Goal: Task Accomplishment & Management: Manage account settings

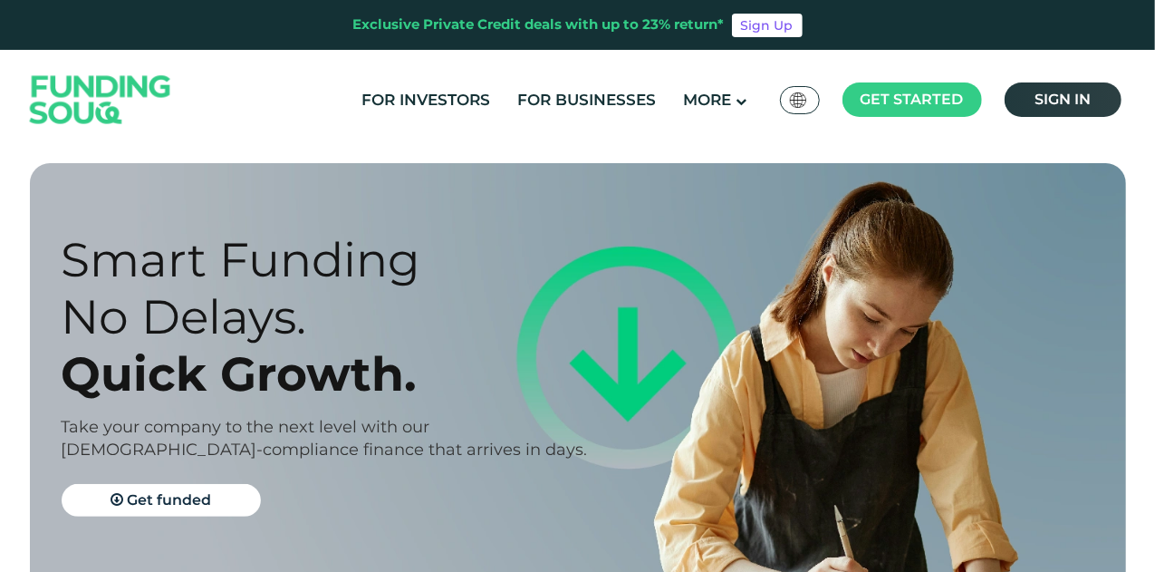
click at [1045, 102] on span "Sign in" at bounding box center [1063, 99] width 56 height 17
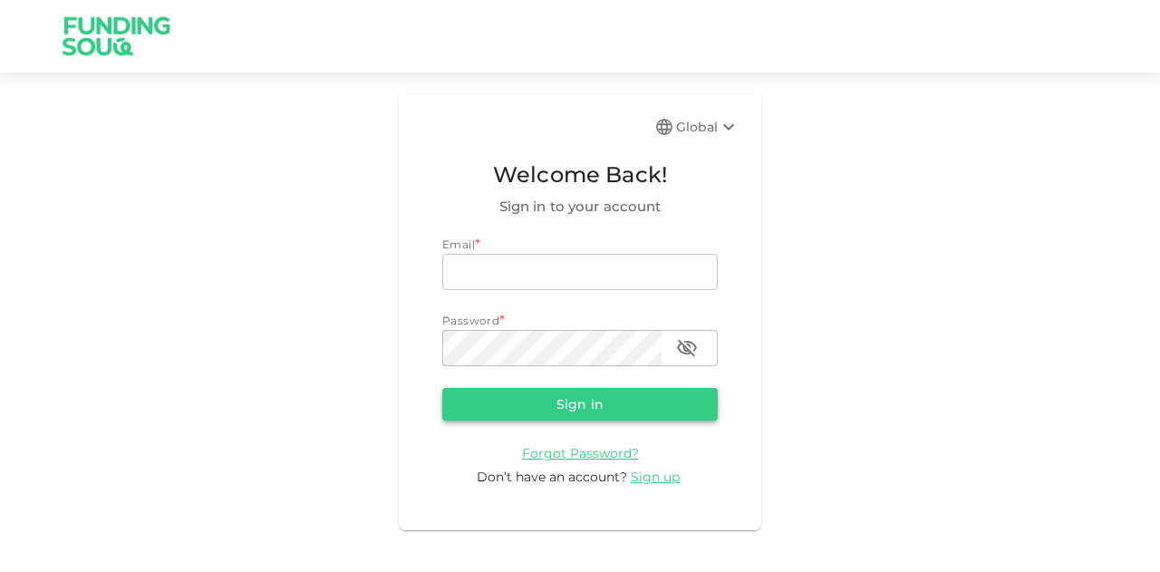
type input "mohanad.y.yasin@hotmail.com"
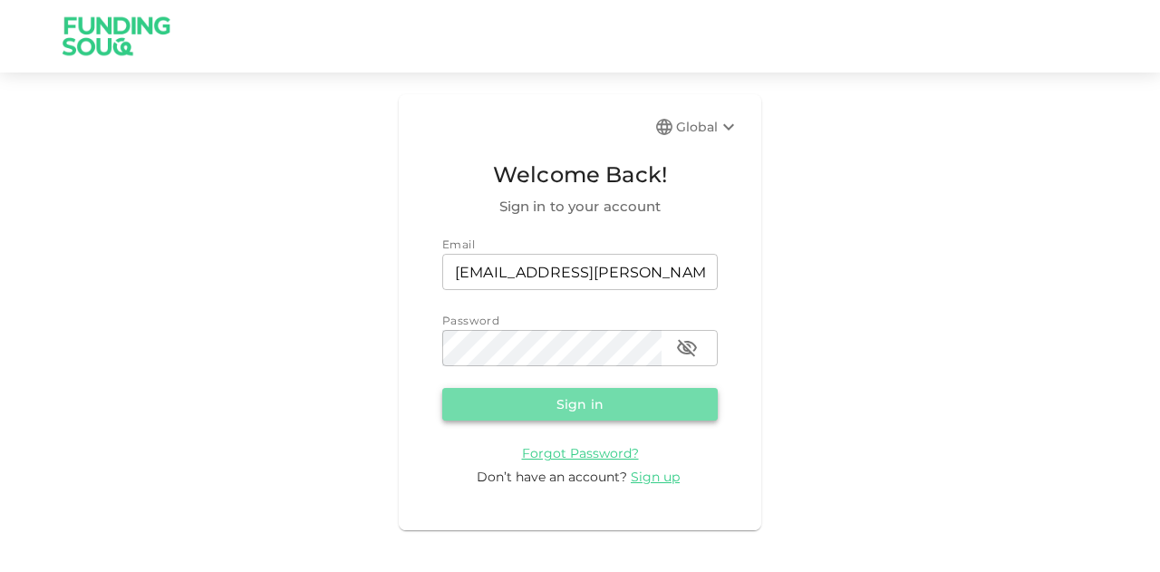
click at [521, 396] on button "Sign in" at bounding box center [579, 404] width 275 height 33
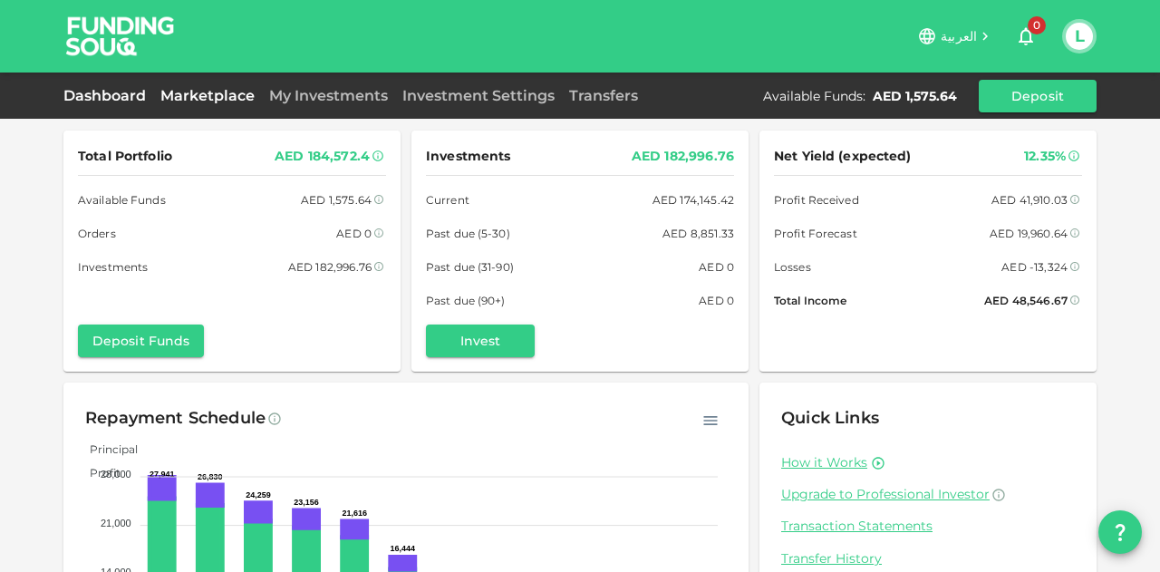
click at [224, 95] on link "Marketplace" at bounding box center [207, 95] width 109 height 17
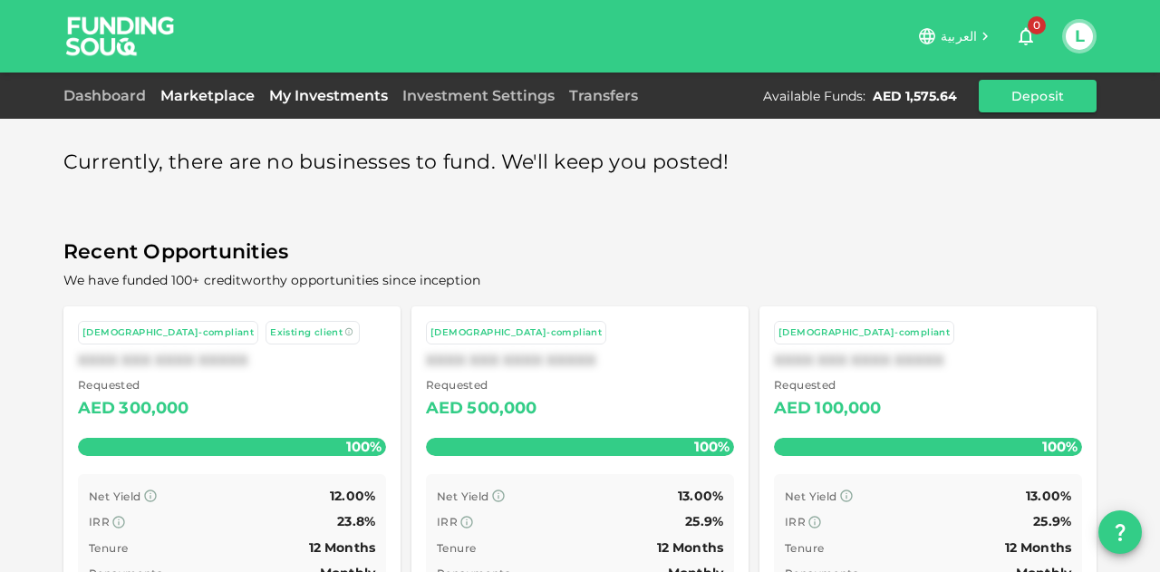
click at [337, 88] on link "My Investments" at bounding box center [328, 95] width 133 height 17
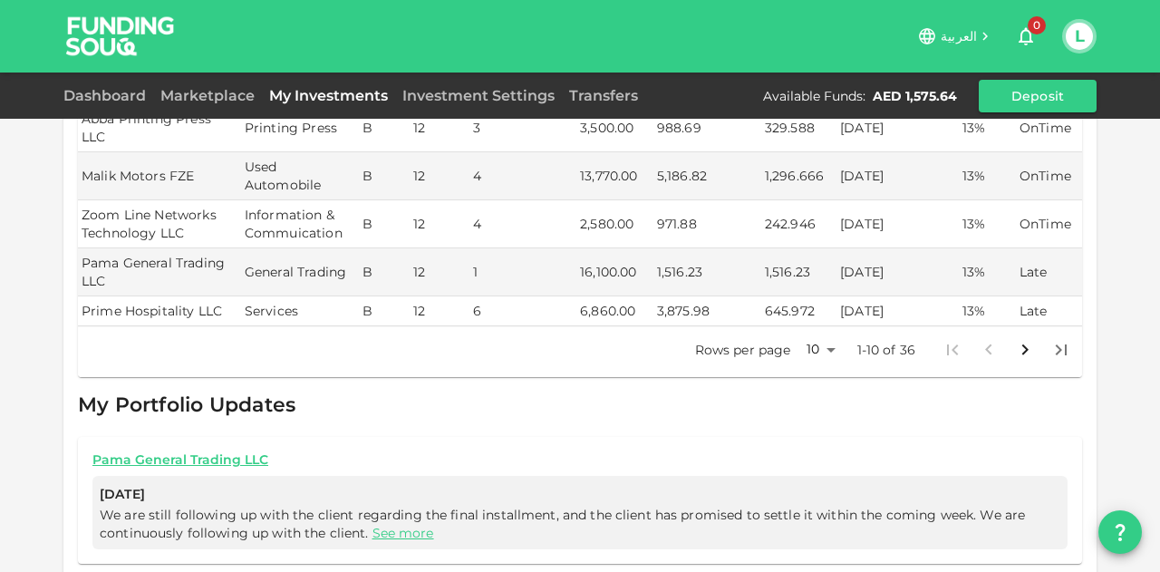
scroll to position [544, 0]
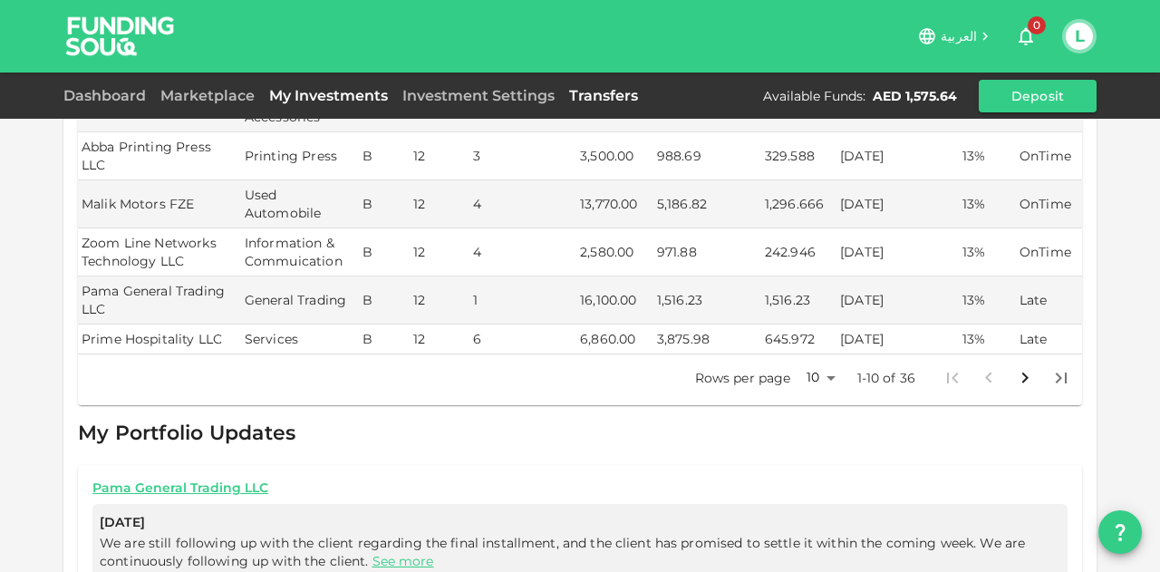
click at [606, 95] on link "Transfers" at bounding box center [603, 95] width 83 height 17
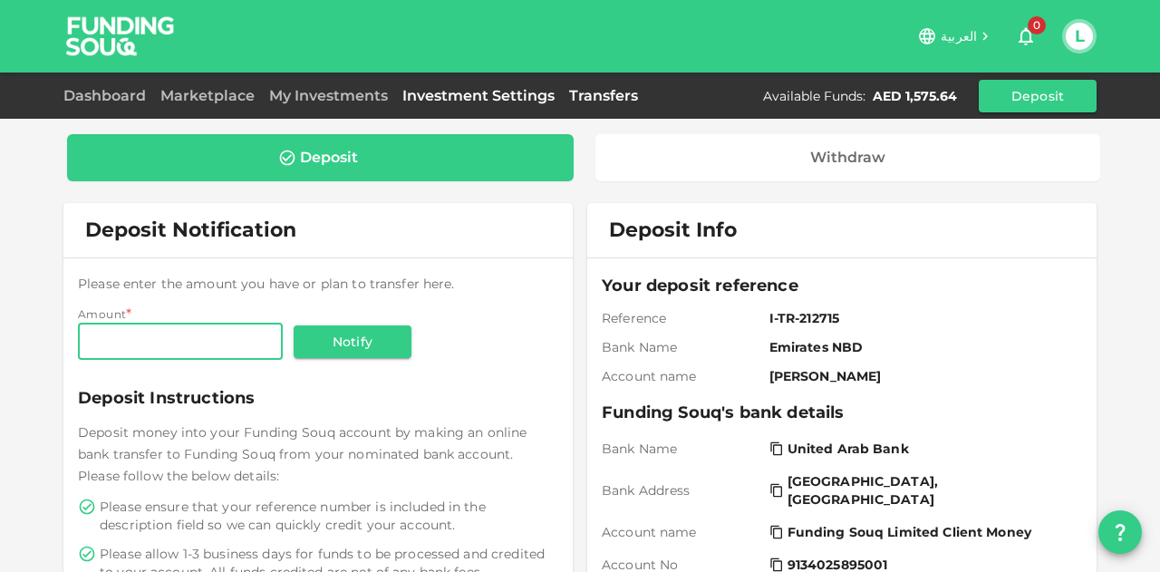
click at [520, 95] on link "Investment Settings" at bounding box center [478, 95] width 167 height 17
